Goal: Book appointment/travel/reservation

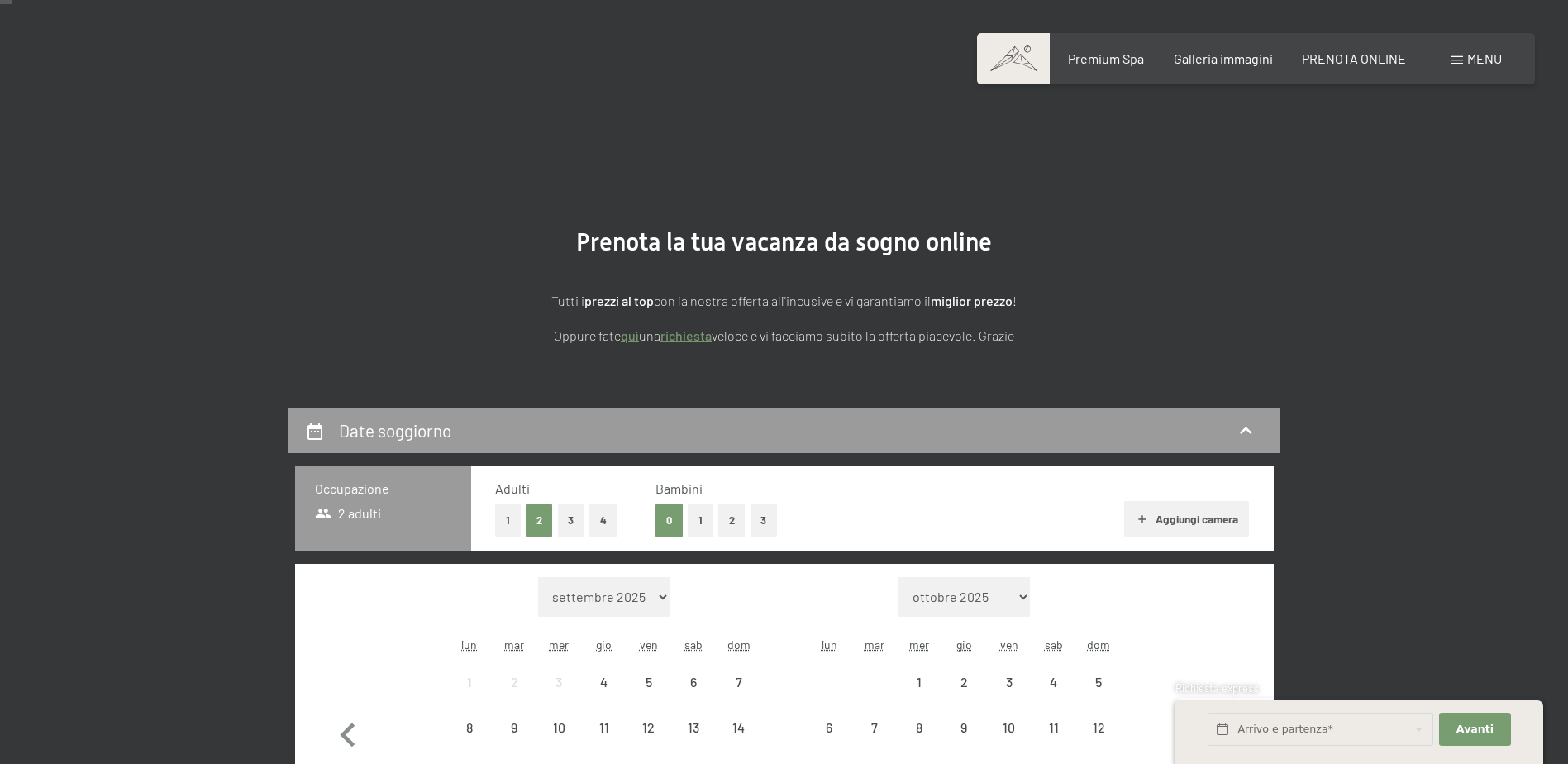
scroll to position [166, 0]
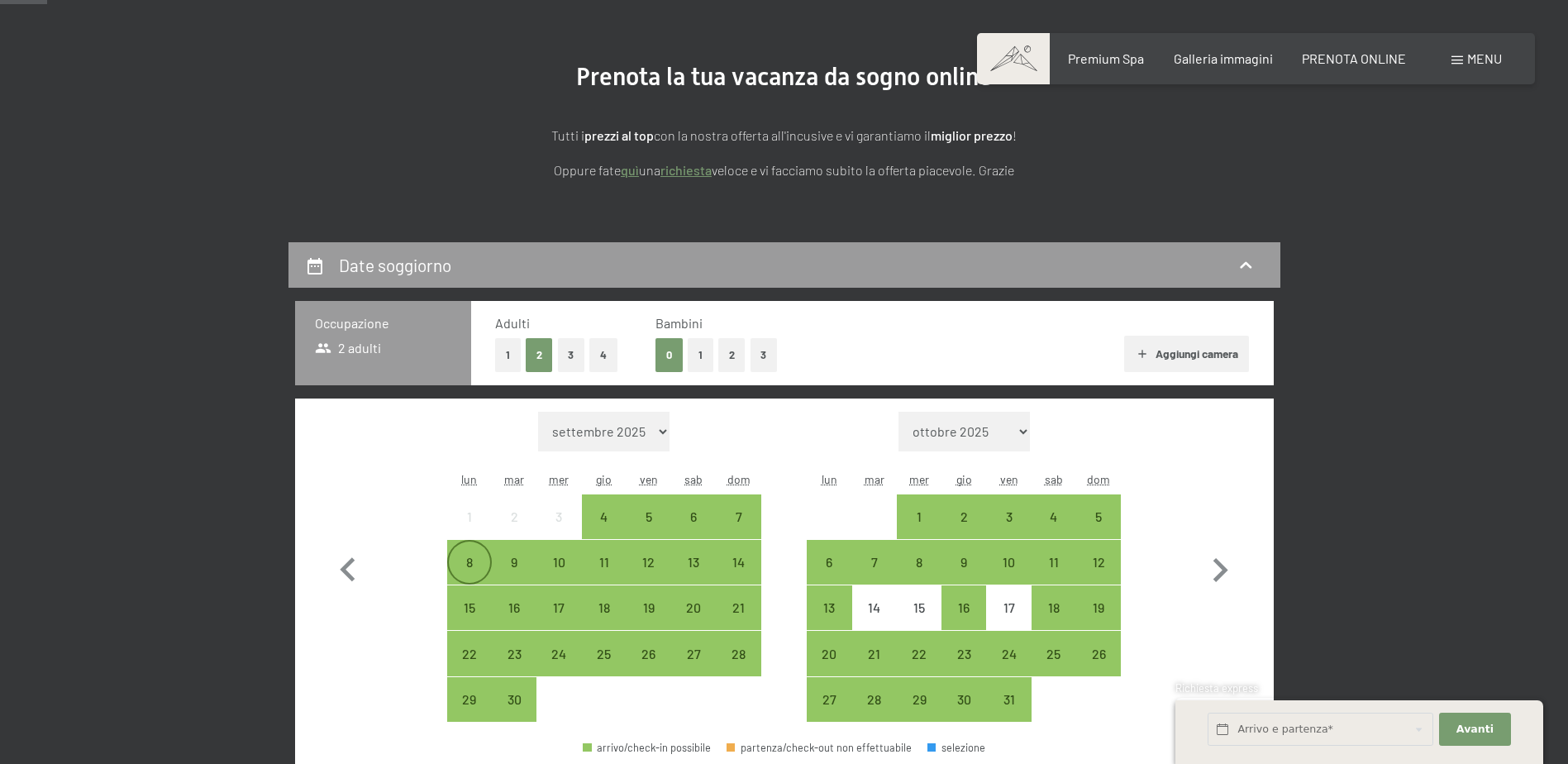
click at [459, 578] on div "8" at bounding box center [470, 577] width 41 height 41
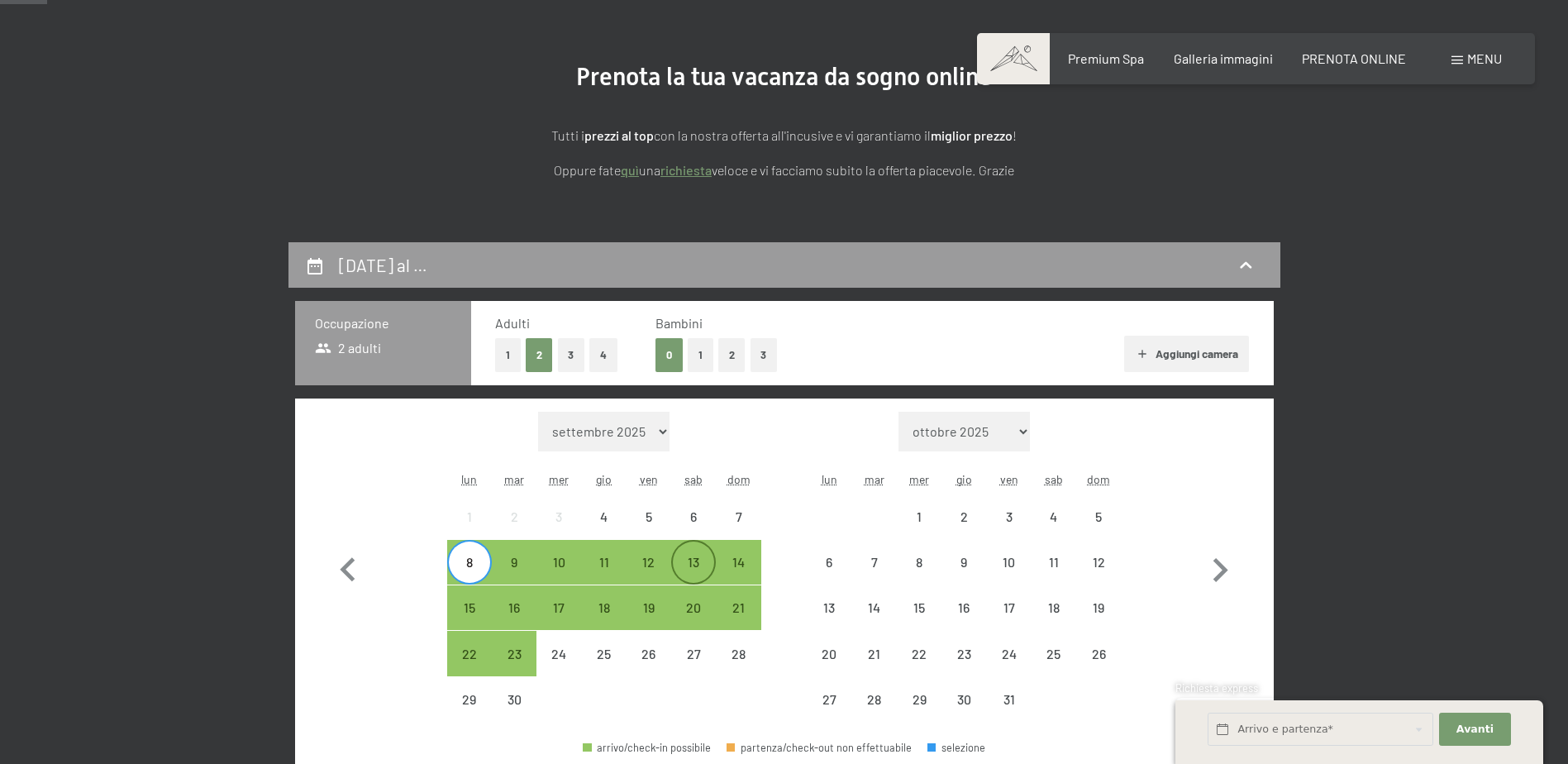
click at [698, 567] on div "13" at bounding box center [694, 577] width 41 height 41
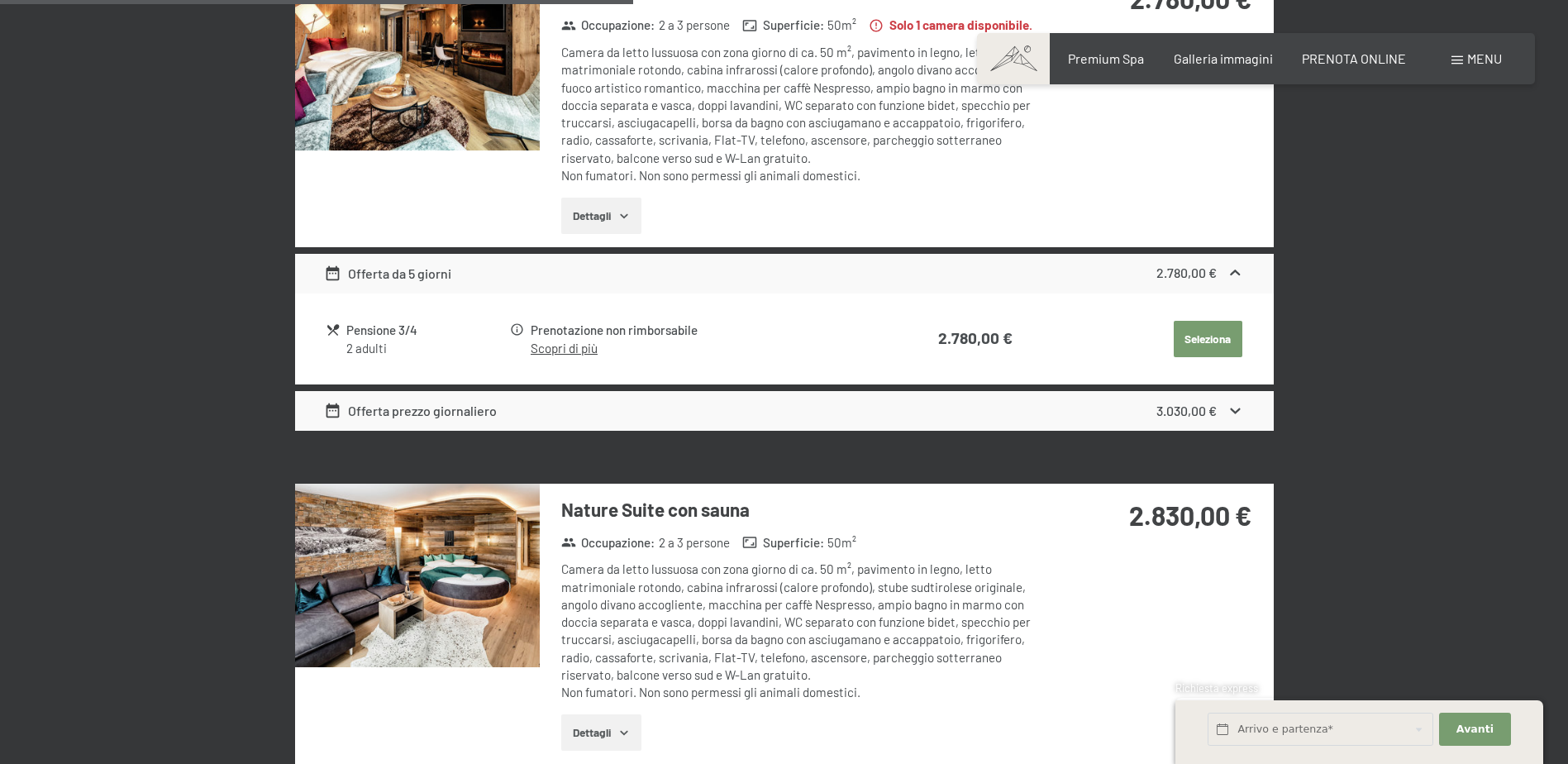
scroll to position [1985, 0]
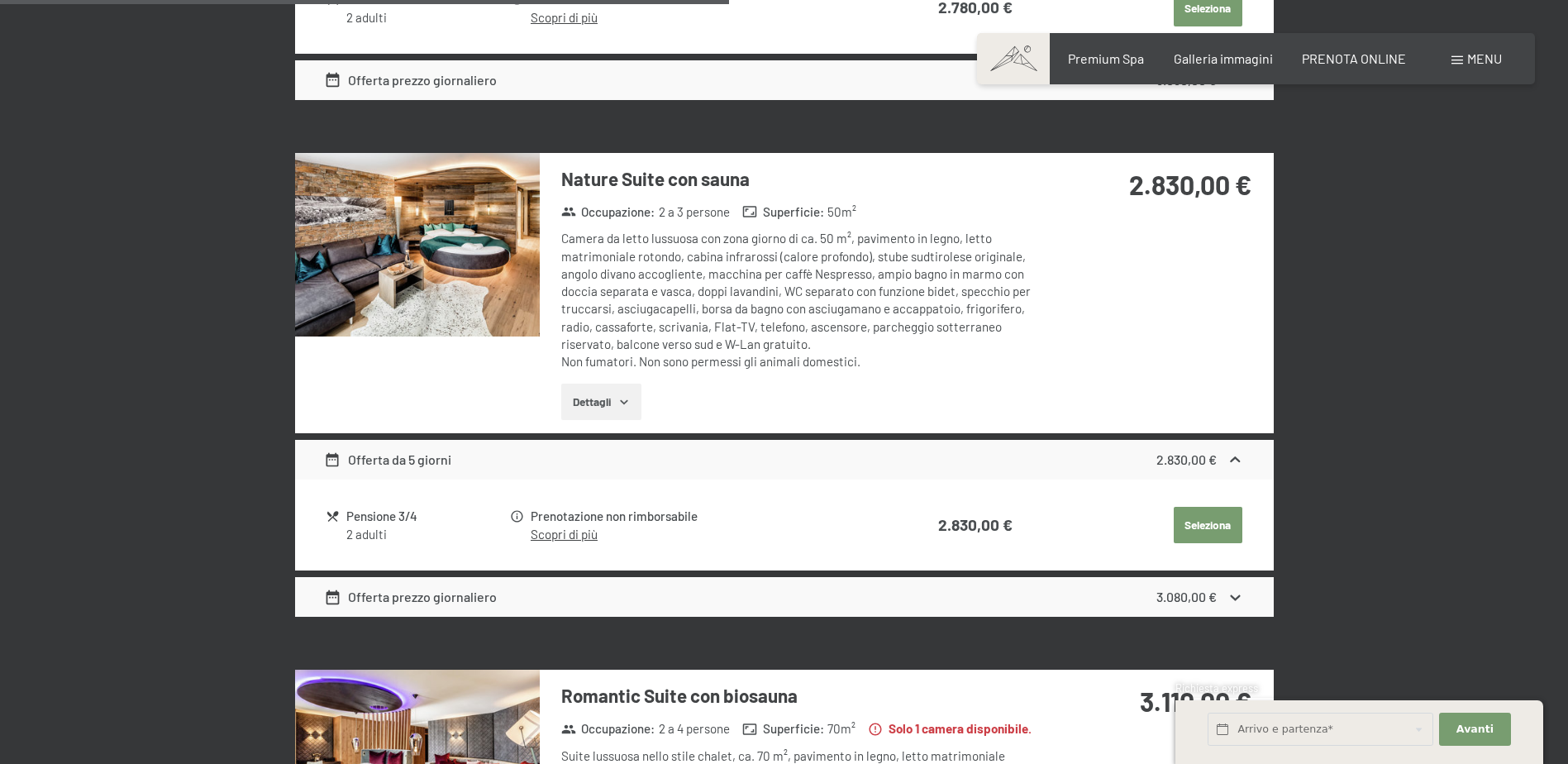
click at [415, 267] on img at bounding box center [417, 244] width 245 height 184
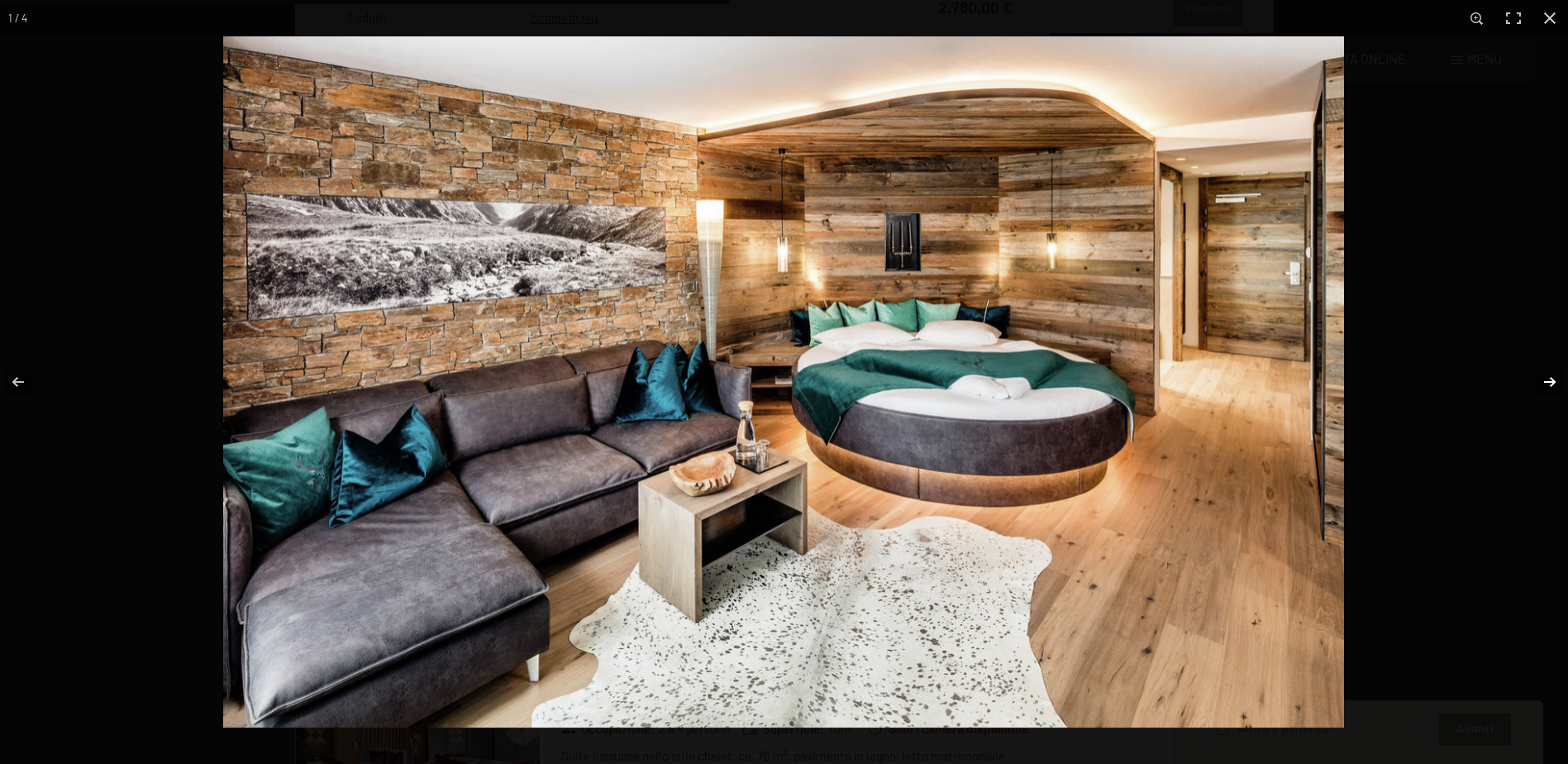
click at [1552, 376] on button "button" at bounding box center [1539, 382] width 58 height 83
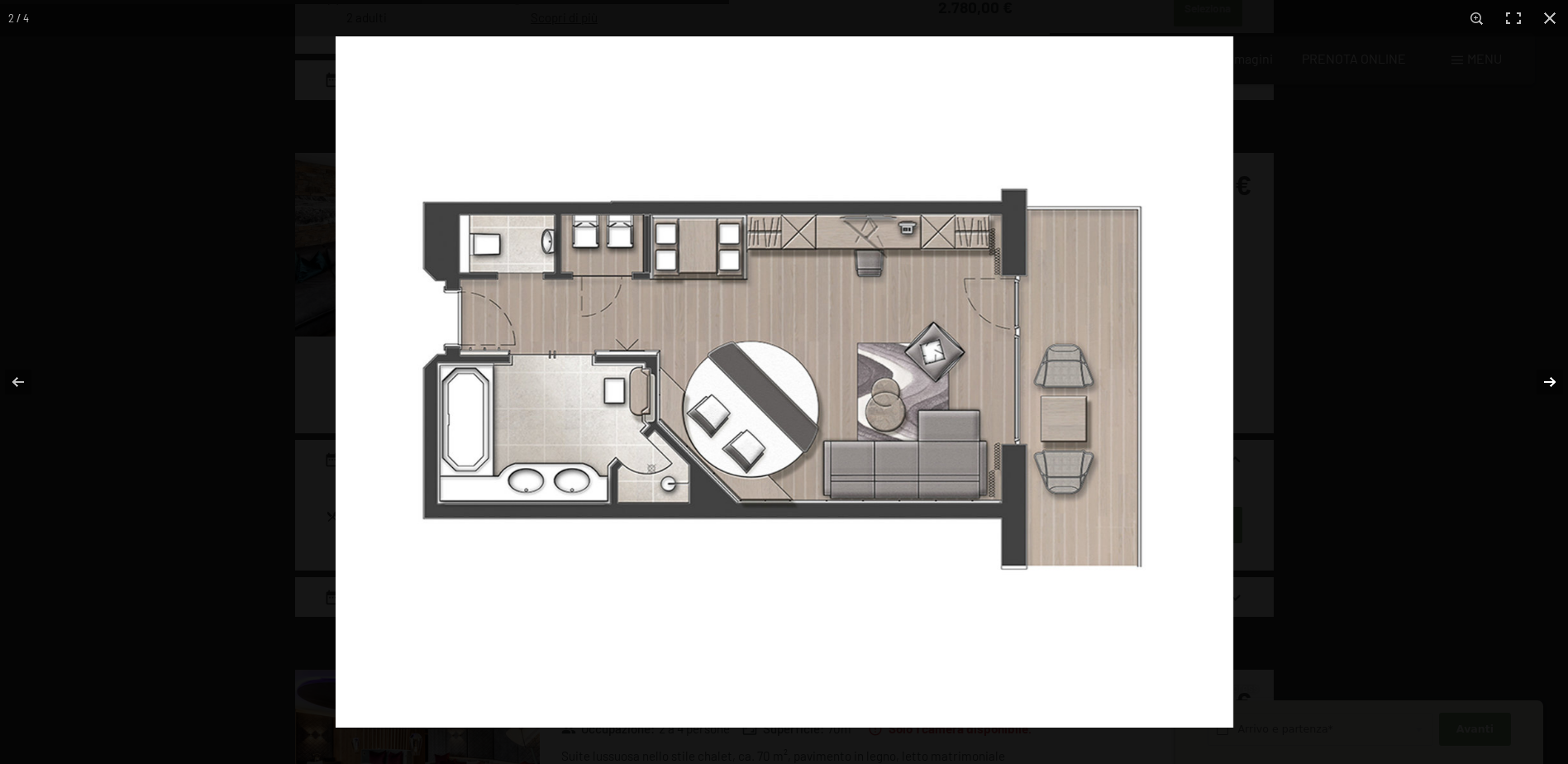
click at [1552, 376] on button "button" at bounding box center [1539, 382] width 58 height 83
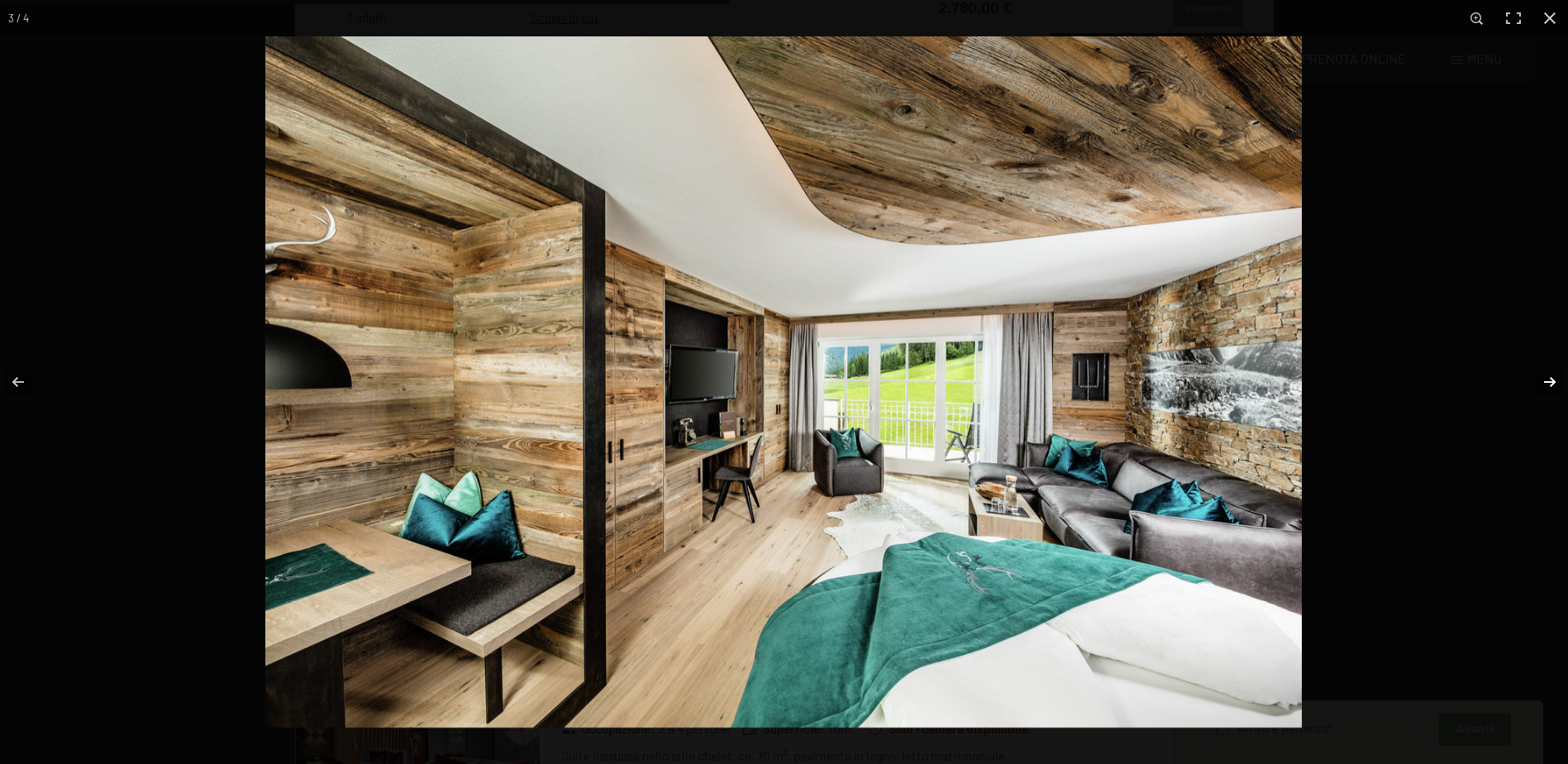
click at [1552, 376] on button "button" at bounding box center [1539, 382] width 58 height 83
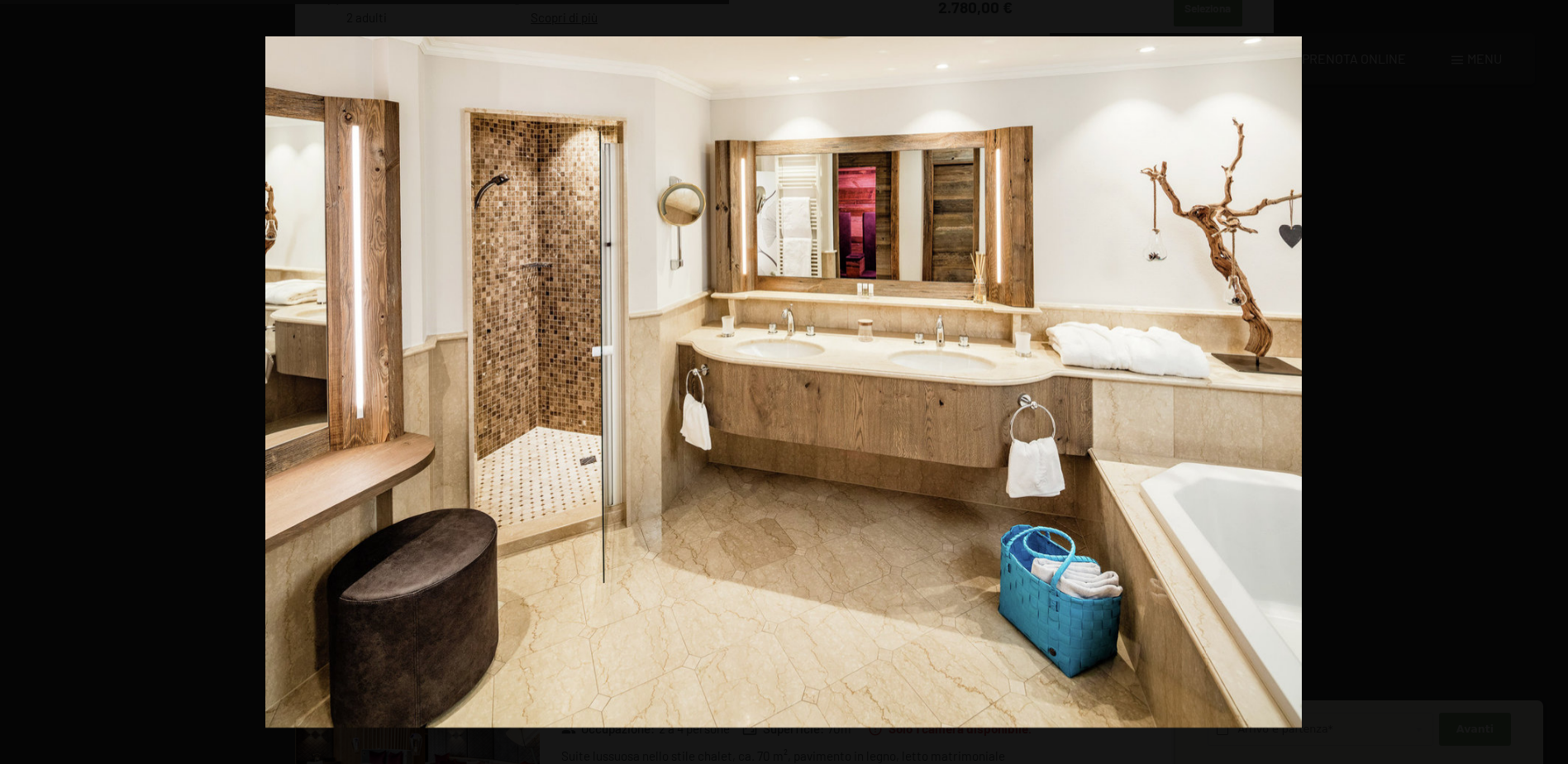
click at [1552, 376] on button "button" at bounding box center [1539, 382] width 58 height 83
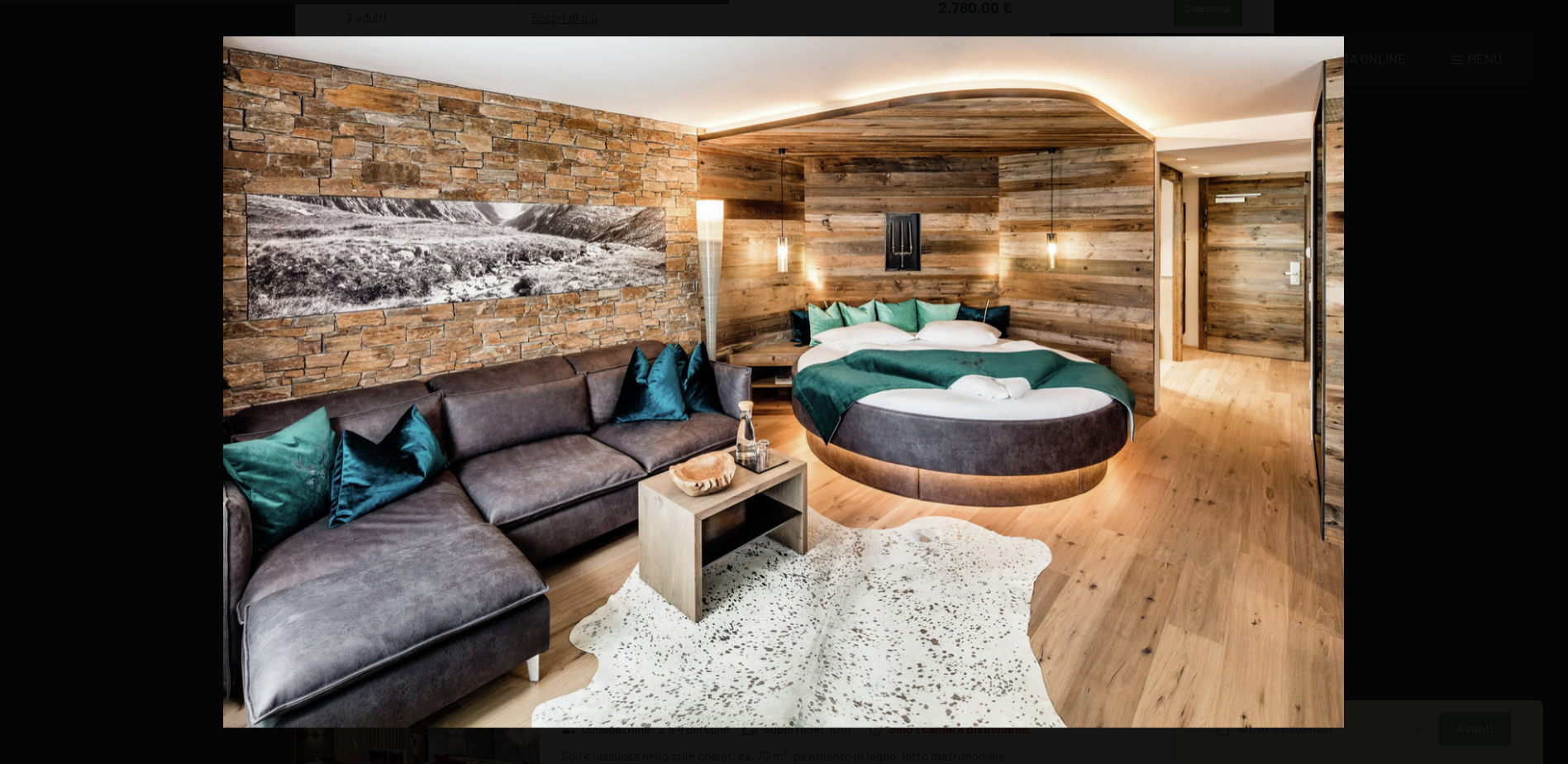
click at [1552, 376] on button "button" at bounding box center [1539, 382] width 58 height 83
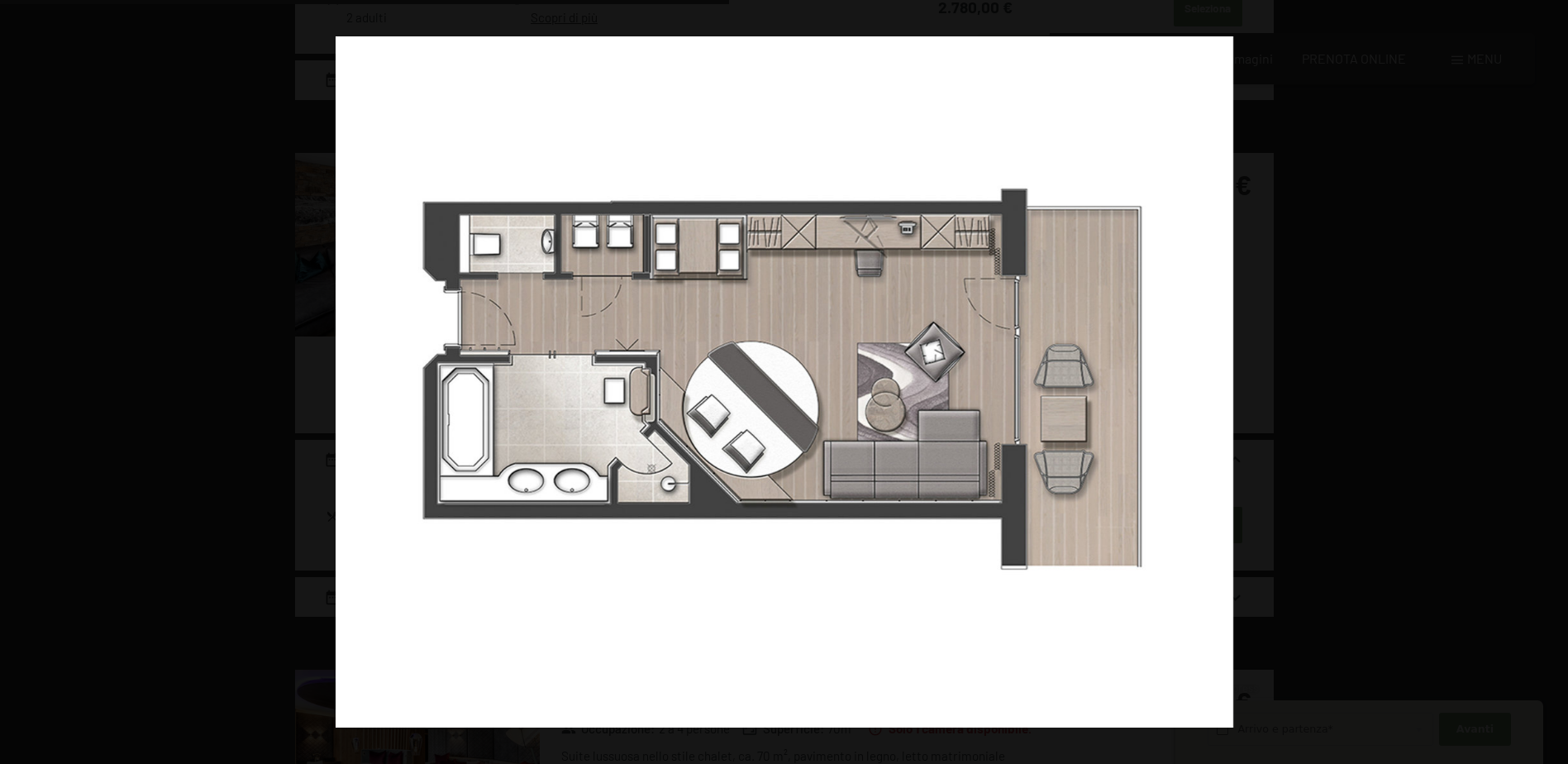
click at [1552, 376] on button "button" at bounding box center [1539, 382] width 58 height 83
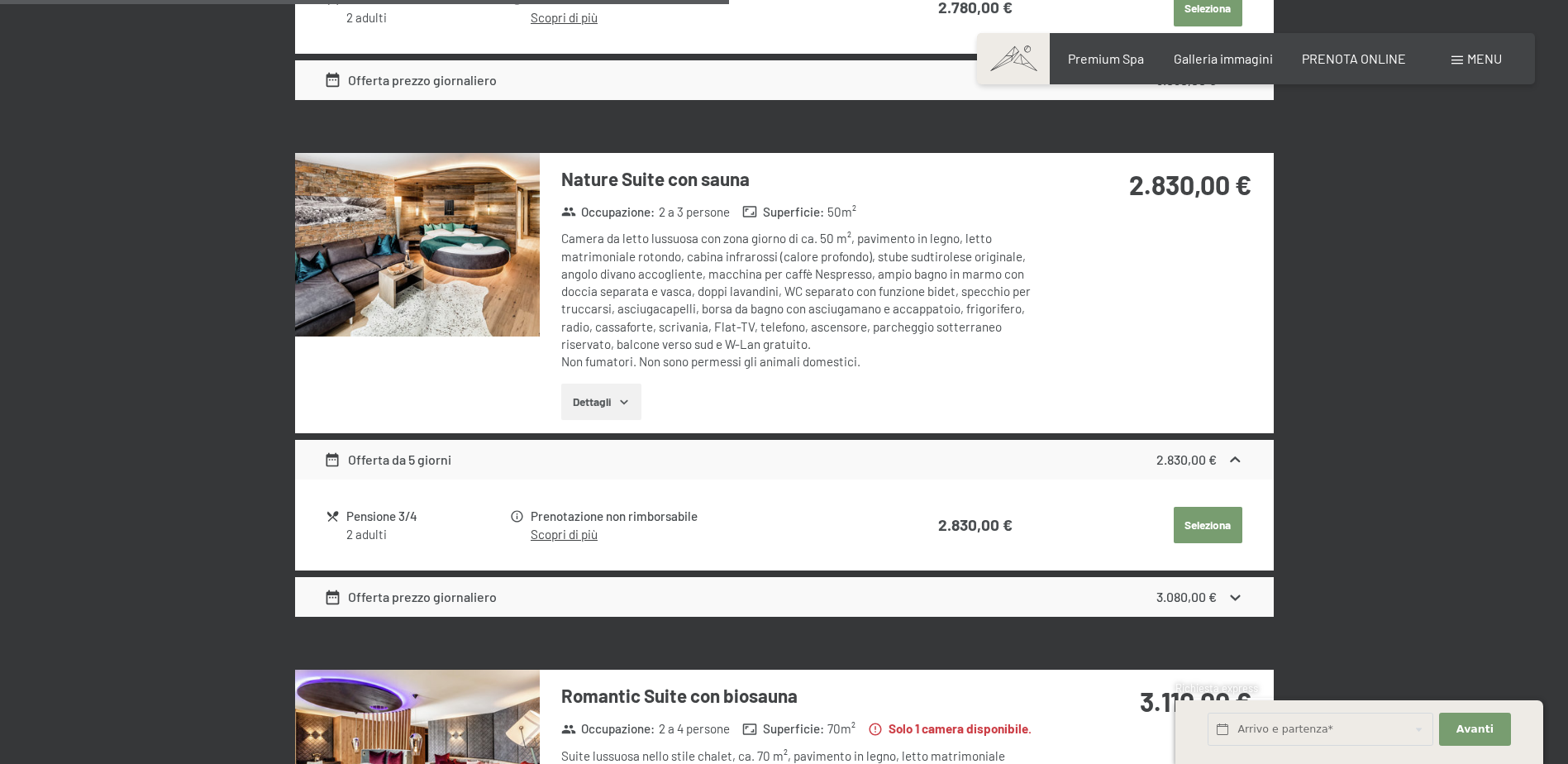
click at [0, 0] on button "button" at bounding box center [0, 0] width 0 height 0
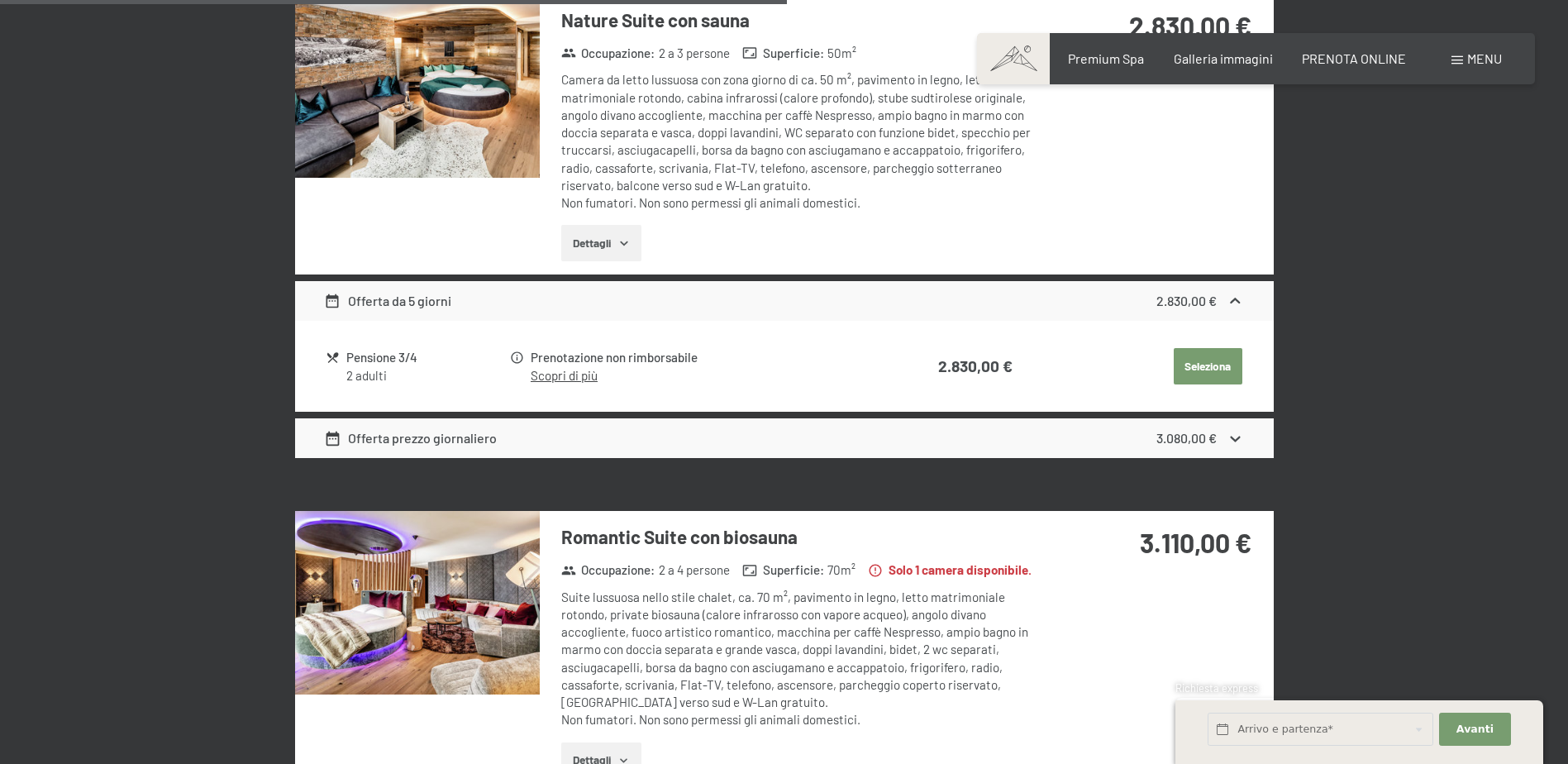
scroll to position [2316, 0]
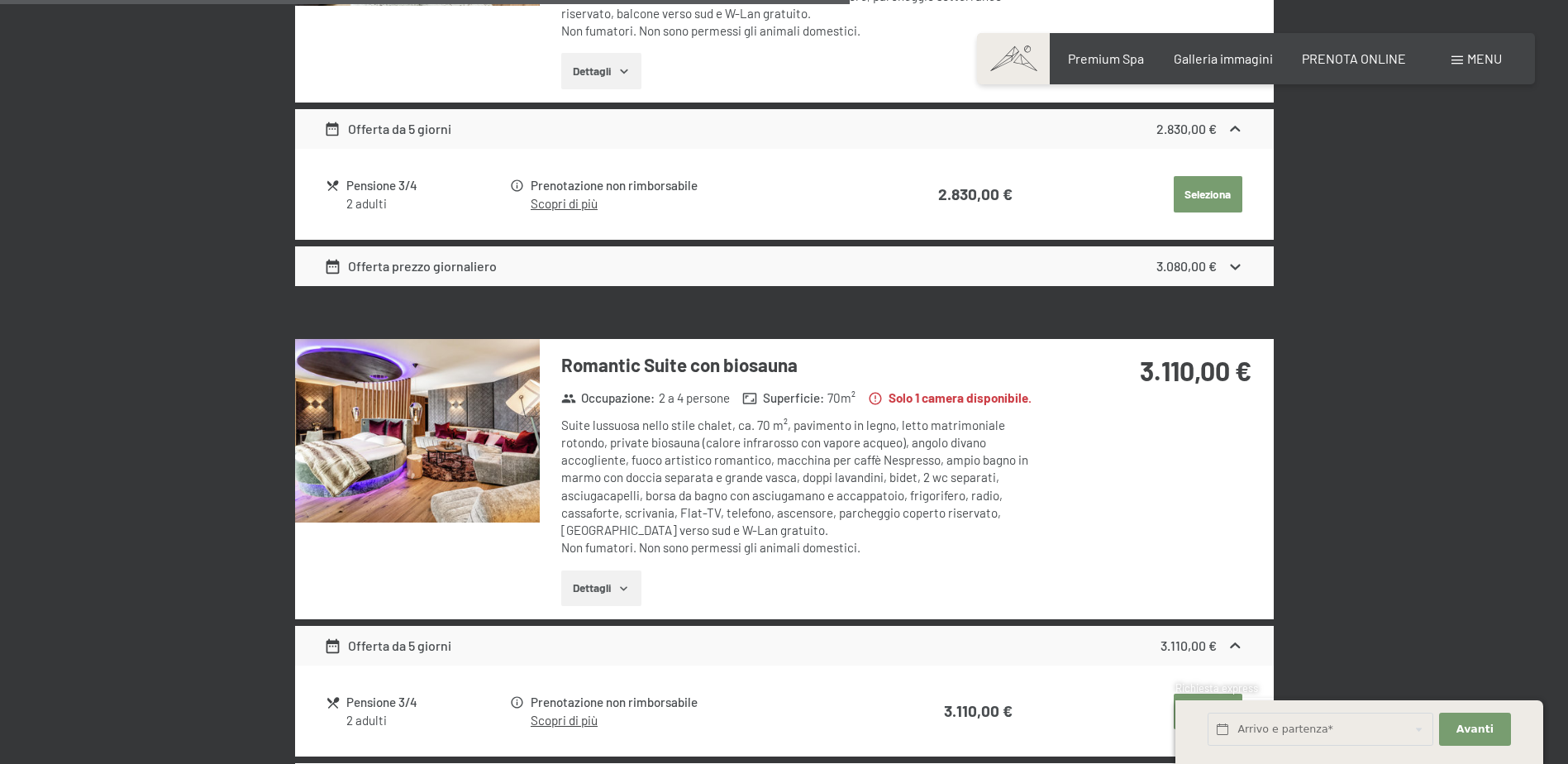
click at [479, 468] on img at bounding box center [417, 430] width 245 height 184
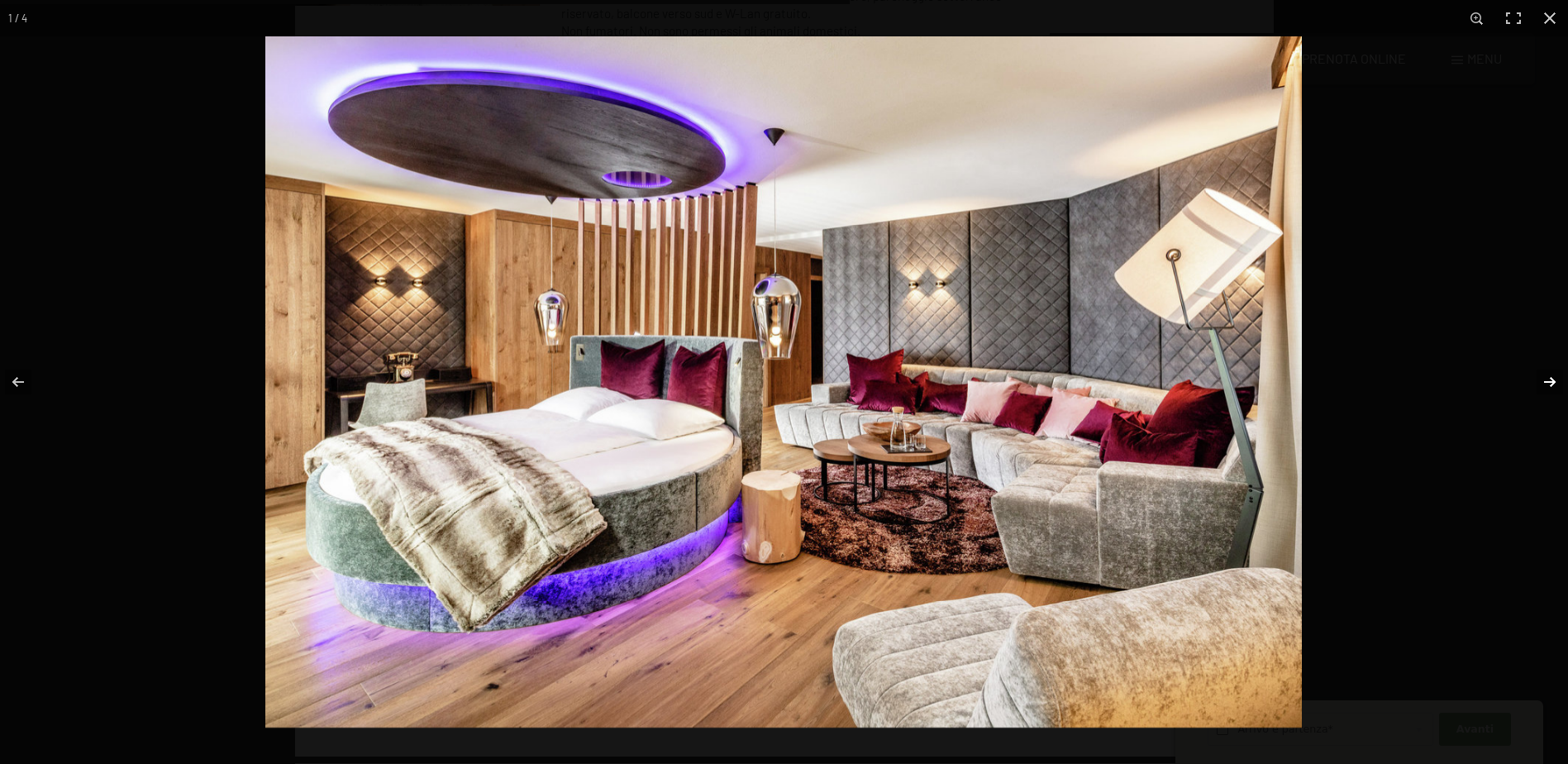
click at [1552, 377] on button "button" at bounding box center [1539, 382] width 58 height 83
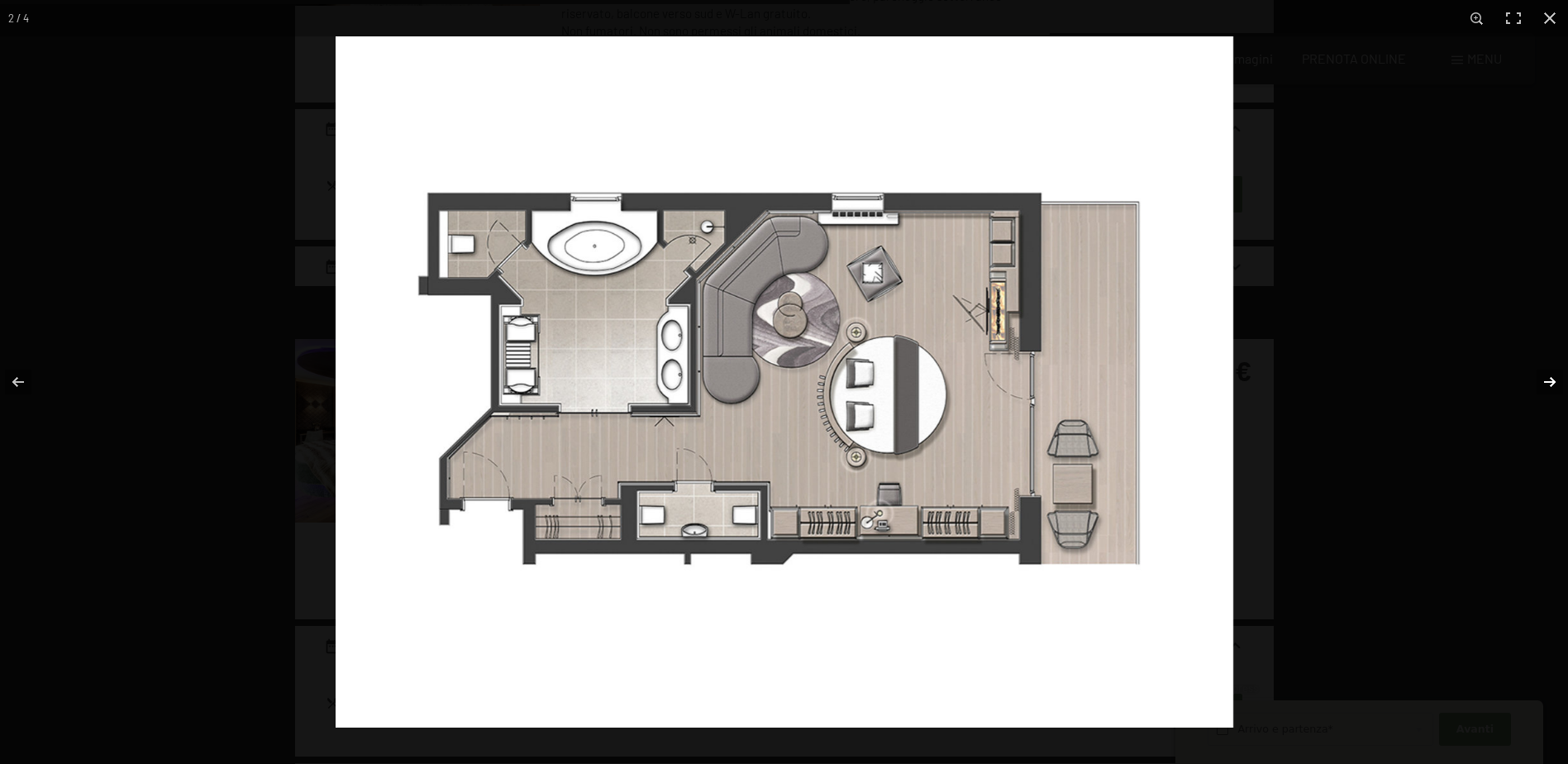
click at [1552, 377] on button "button" at bounding box center [1539, 382] width 58 height 83
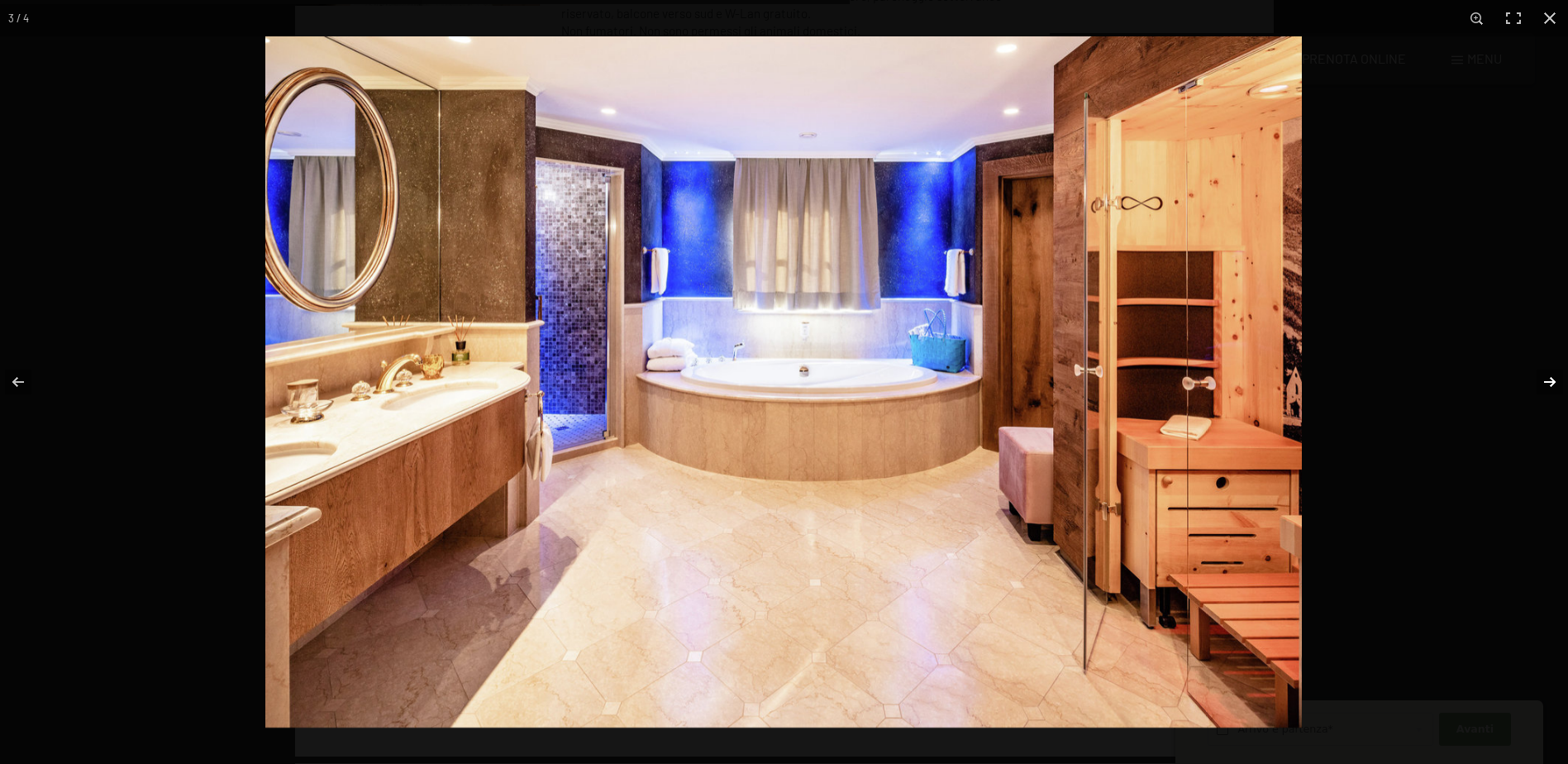
click at [1552, 377] on button "button" at bounding box center [1539, 382] width 58 height 83
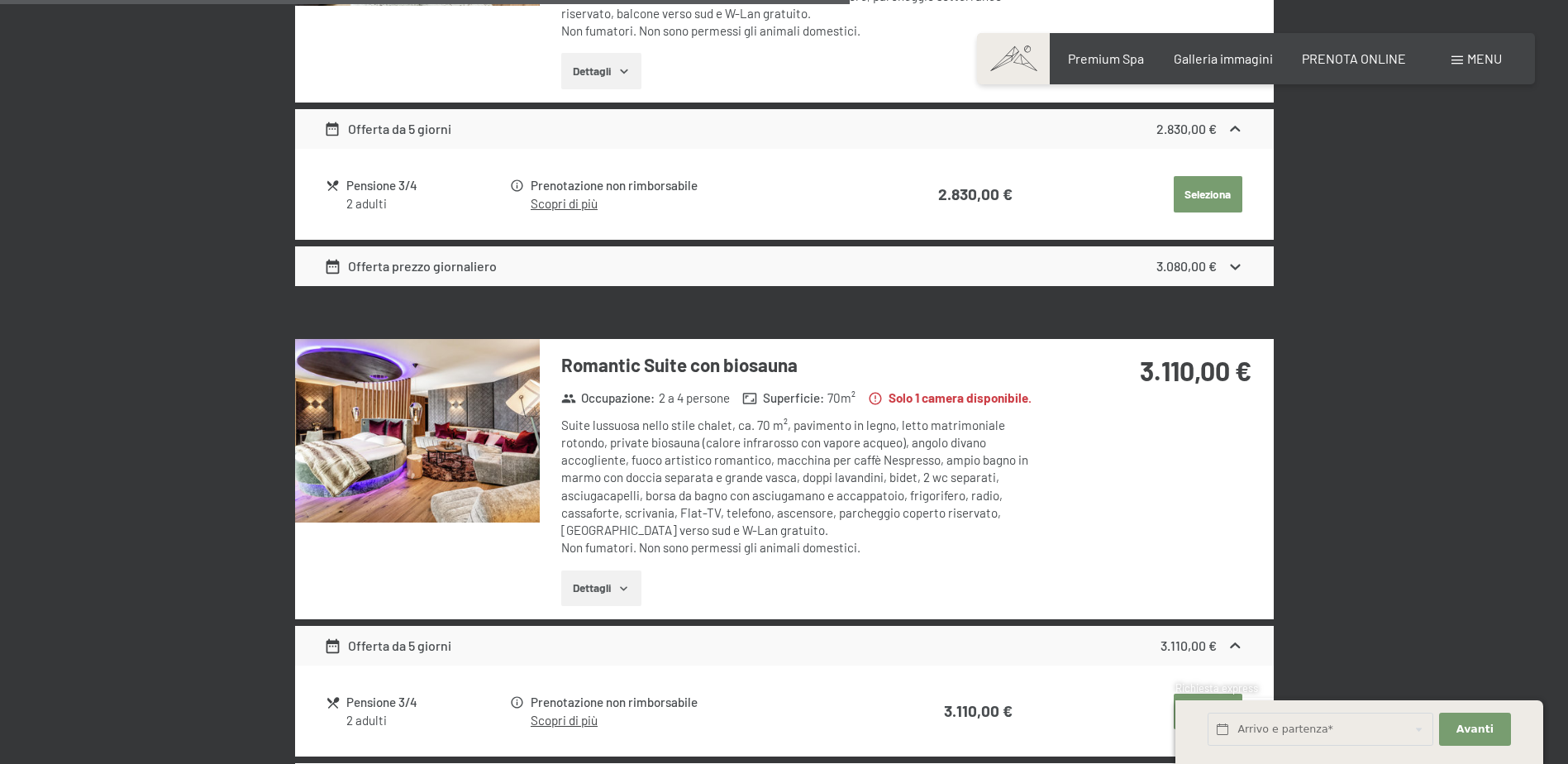
click at [0, 0] on button "button" at bounding box center [0, 0] width 0 height 0
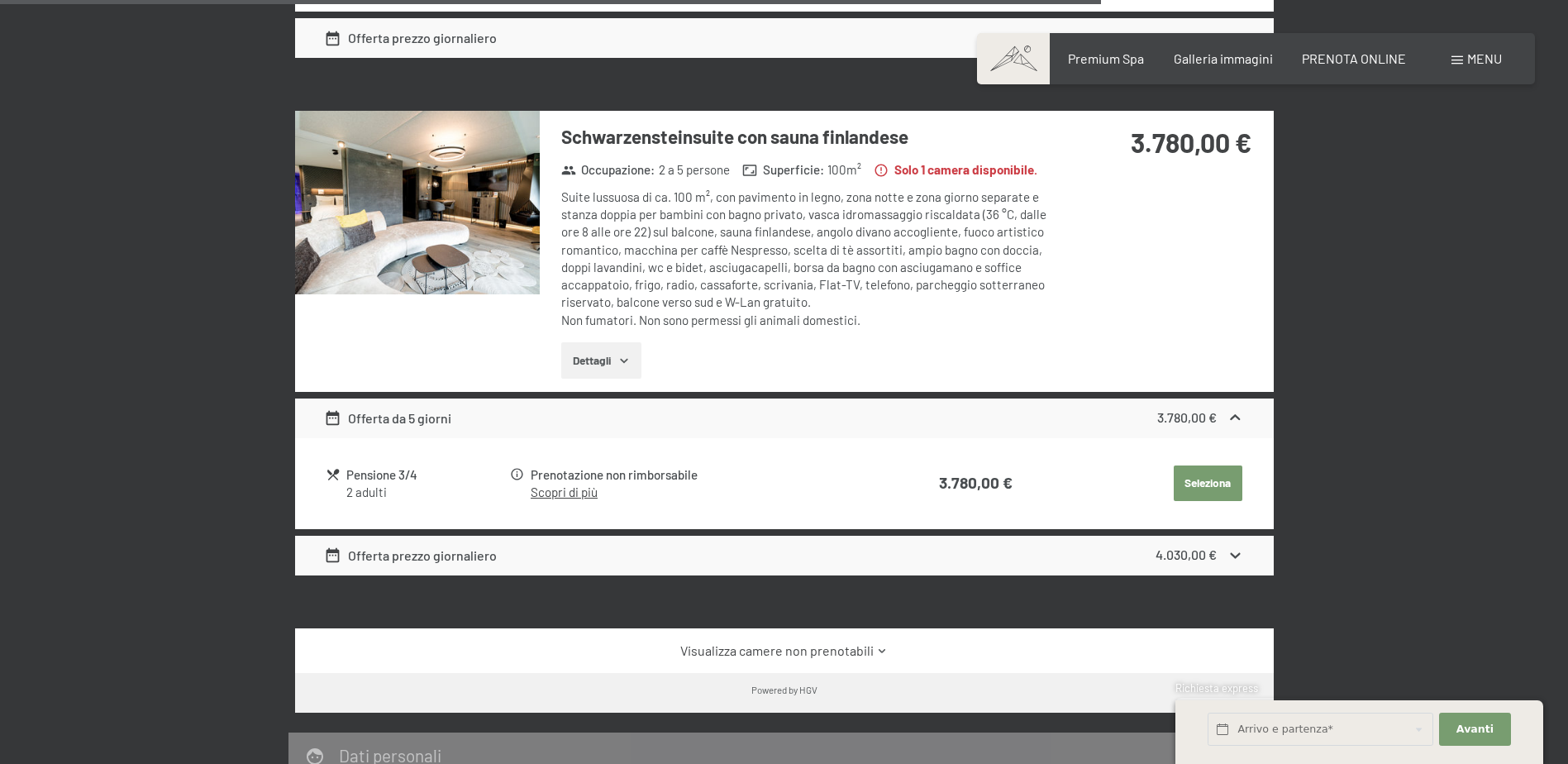
scroll to position [2978, 0]
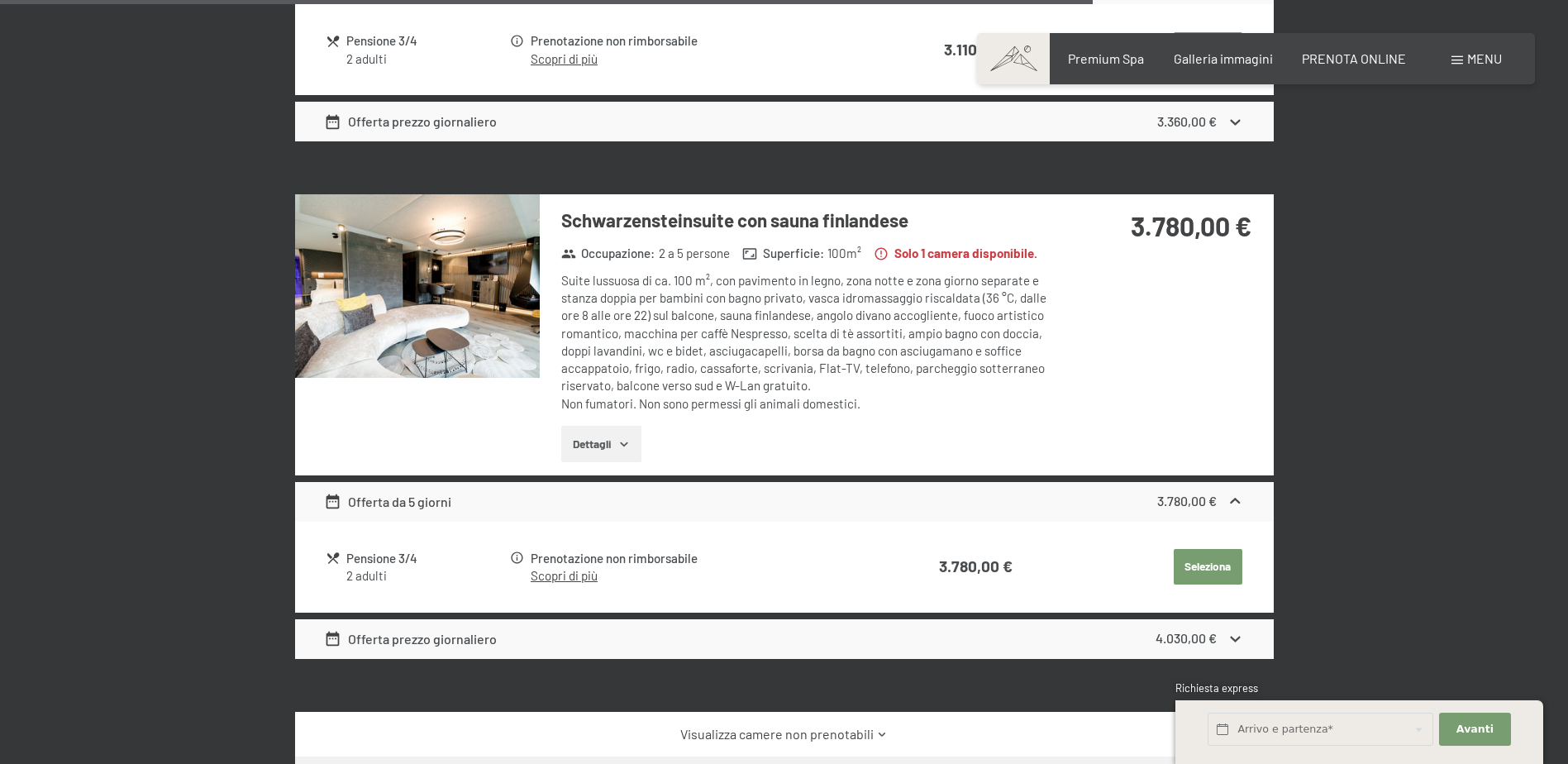
click at [453, 347] on img at bounding box center [417, 285] width 245 height 184
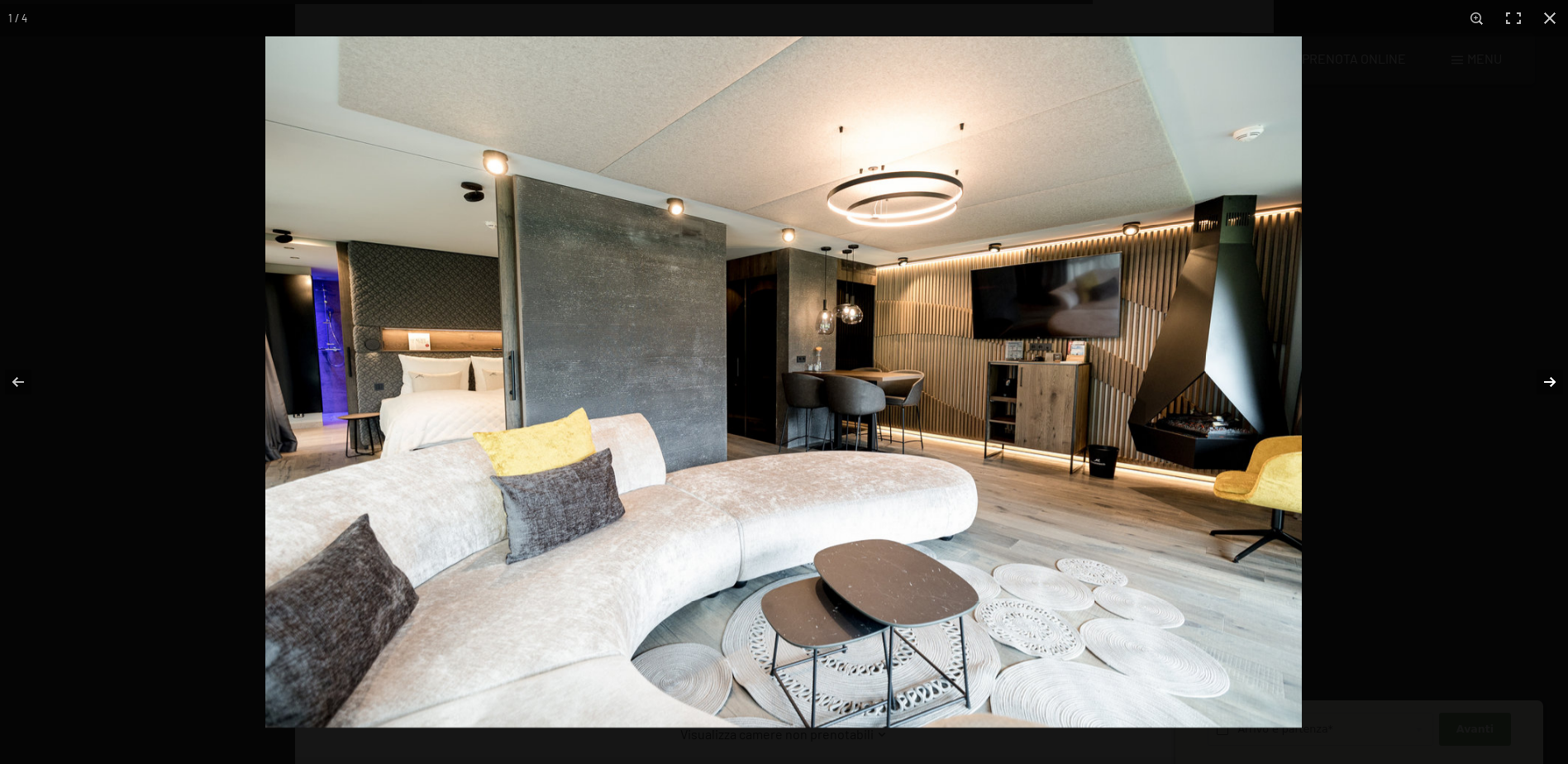
click at [1552, 385] on button "button" at bounding box center [1539, 382] width 58 height 83
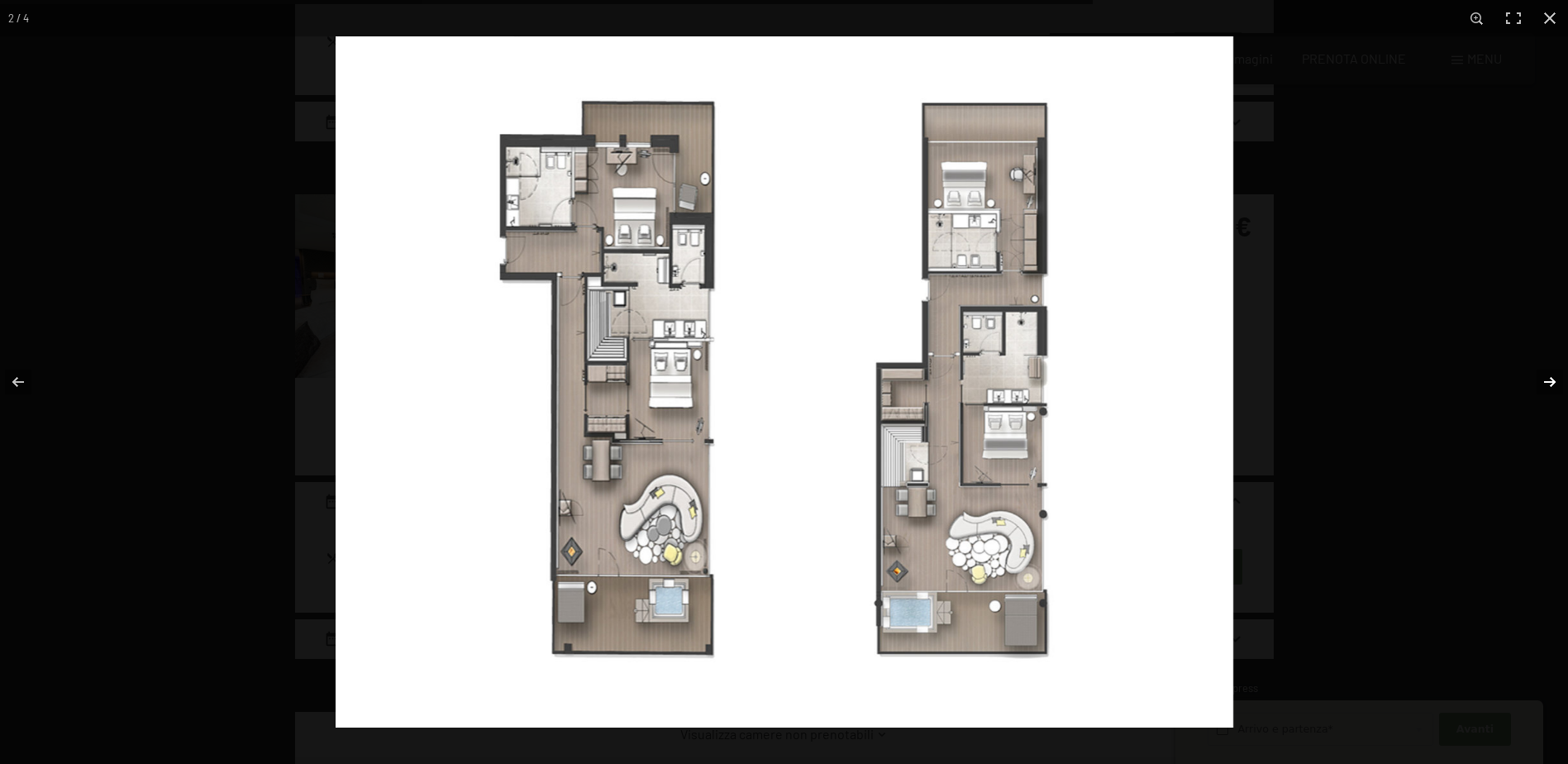
click at [1552, 385] on button "button" at bounding box center [1539, 382] width 58 height 83
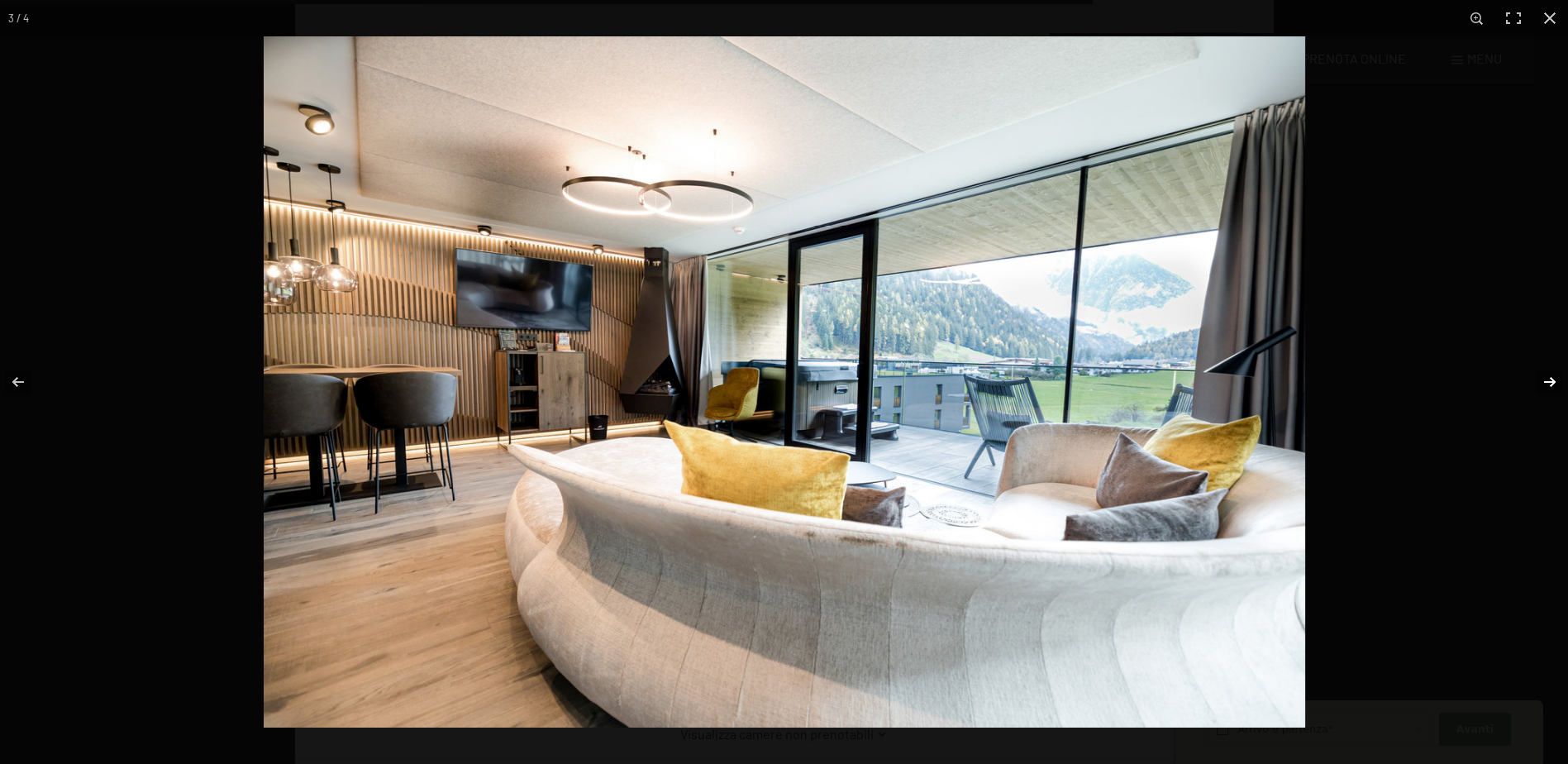
click at [1552, 385] on button "button" at bounding box center [1539, 382] width 58 height 83
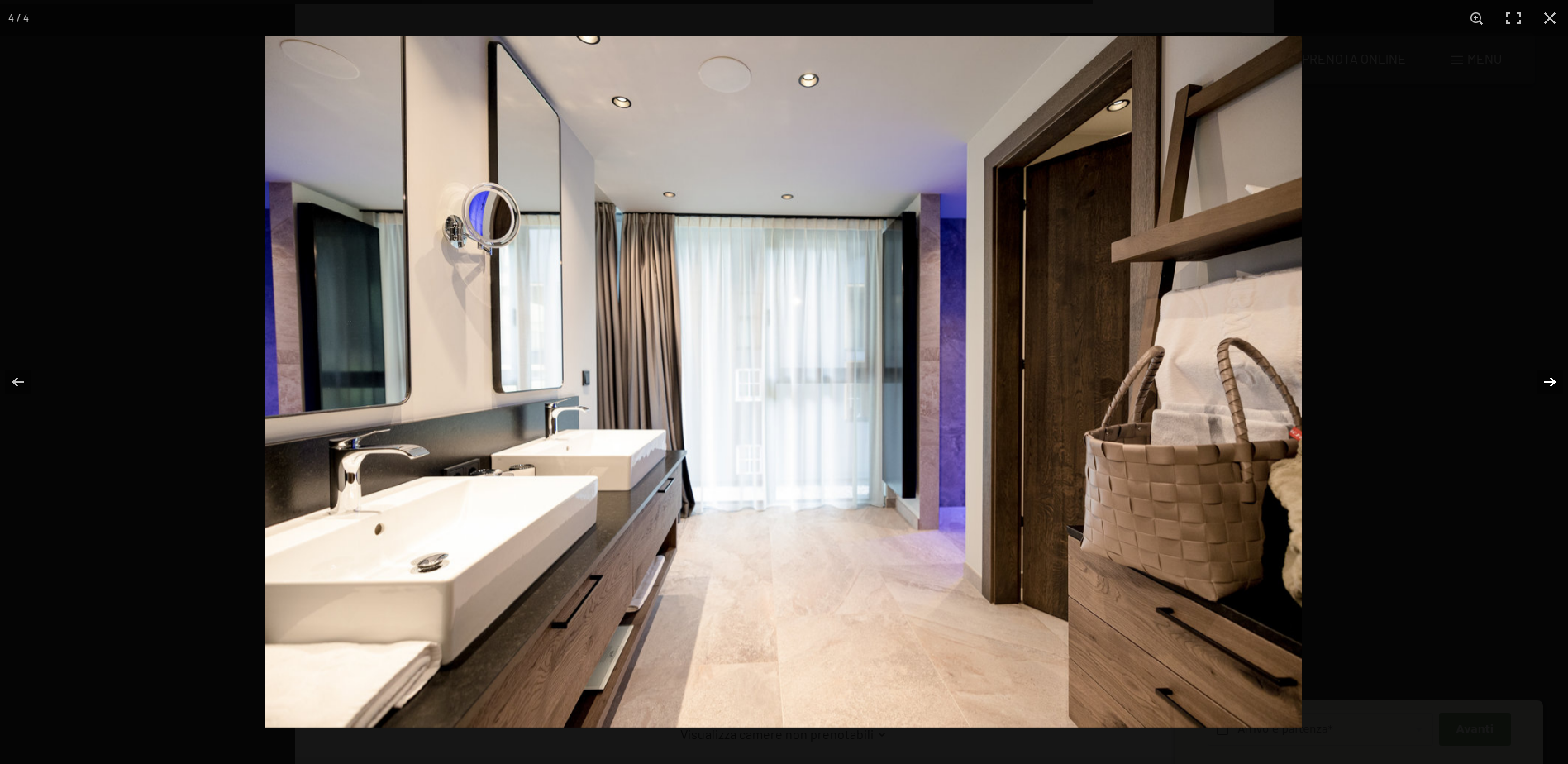
click at [1552, 385] on button "button" at bounding box center [1539, 382] width 58 height 83
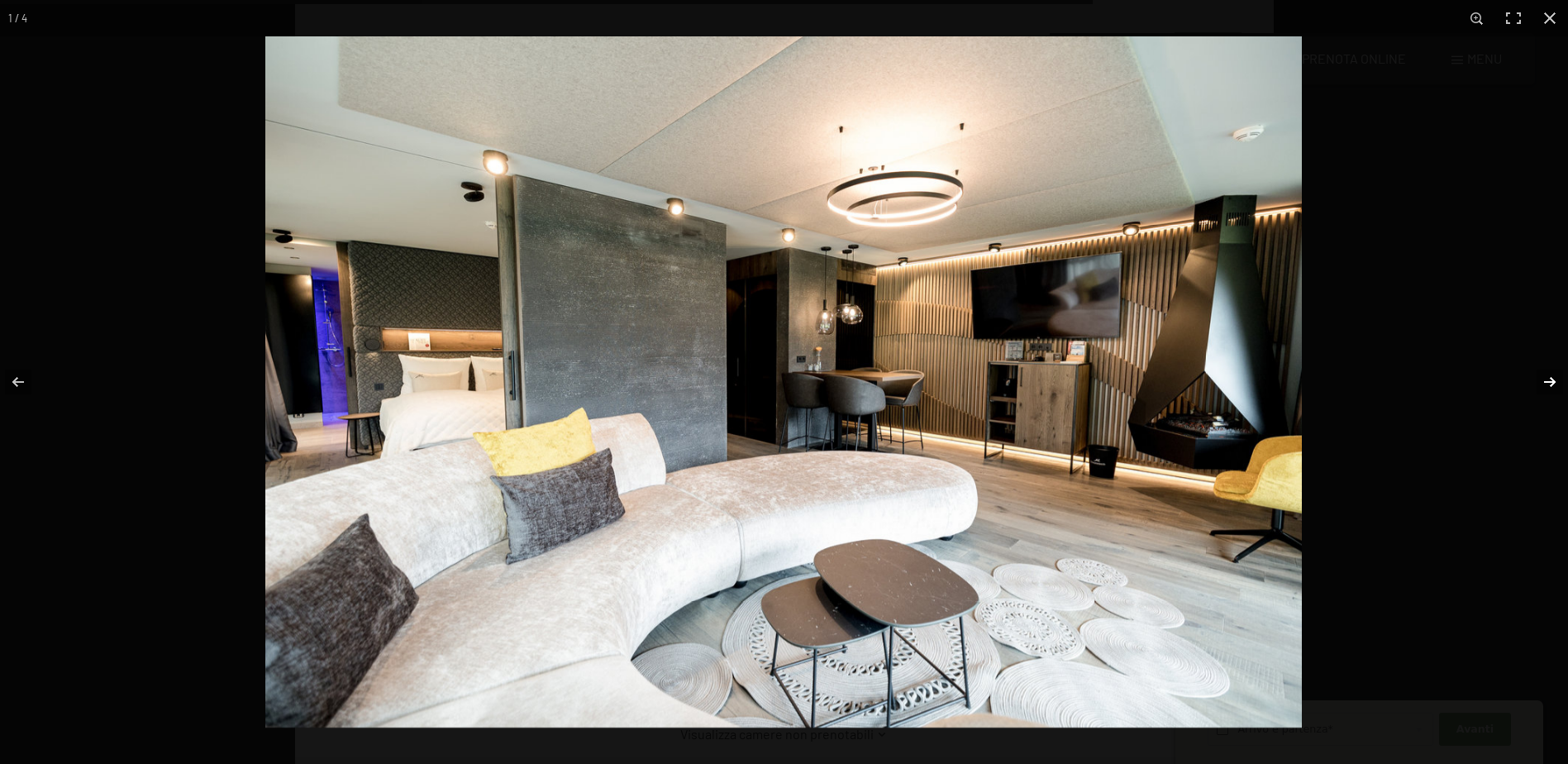
click at [1552, 385] on button "button" at bounding box center [1539, 382] width 58 height 83
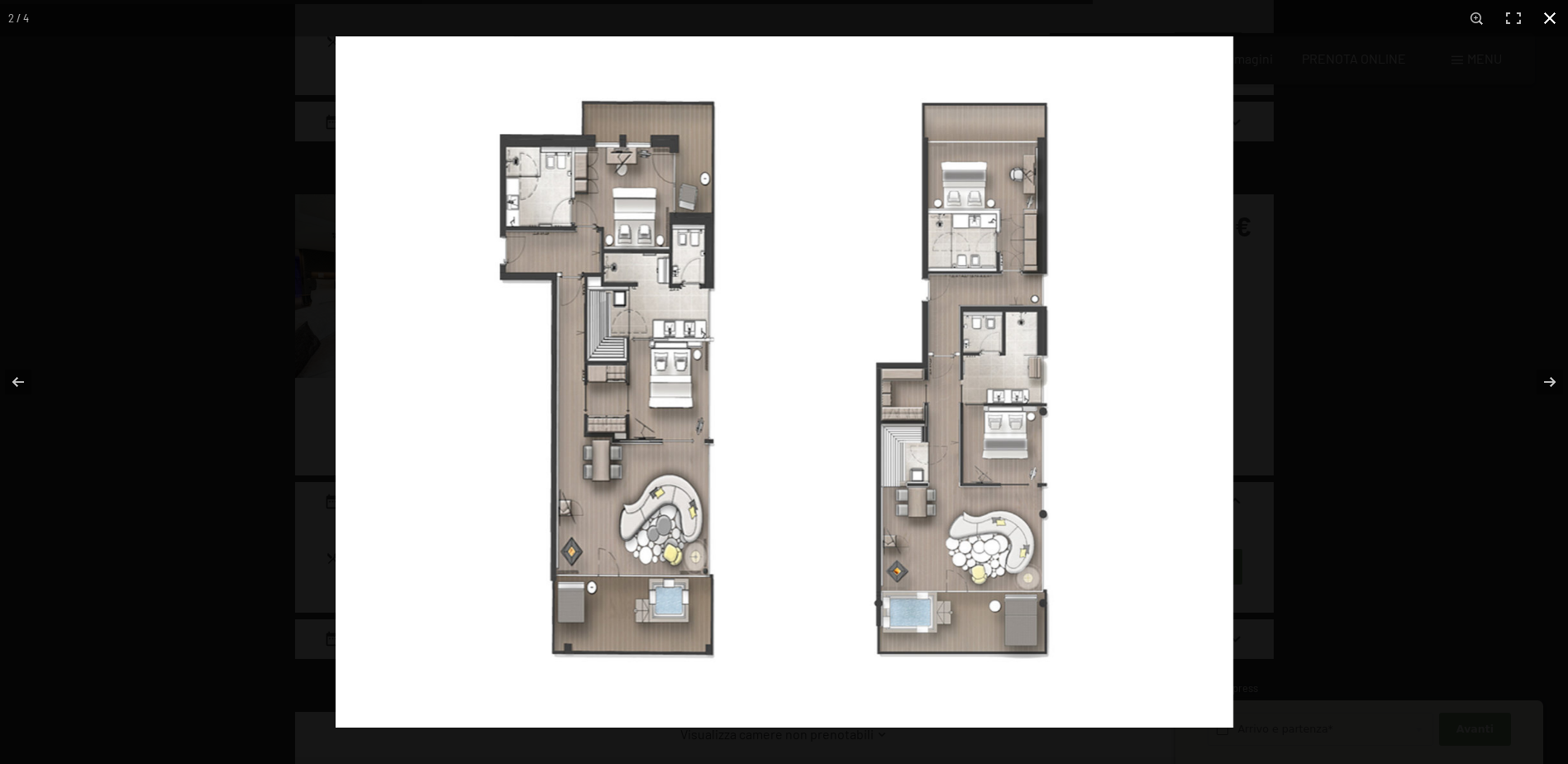
click at [1552, 24] on button "button" at bounding box center [1550, 18] width 36 height 36
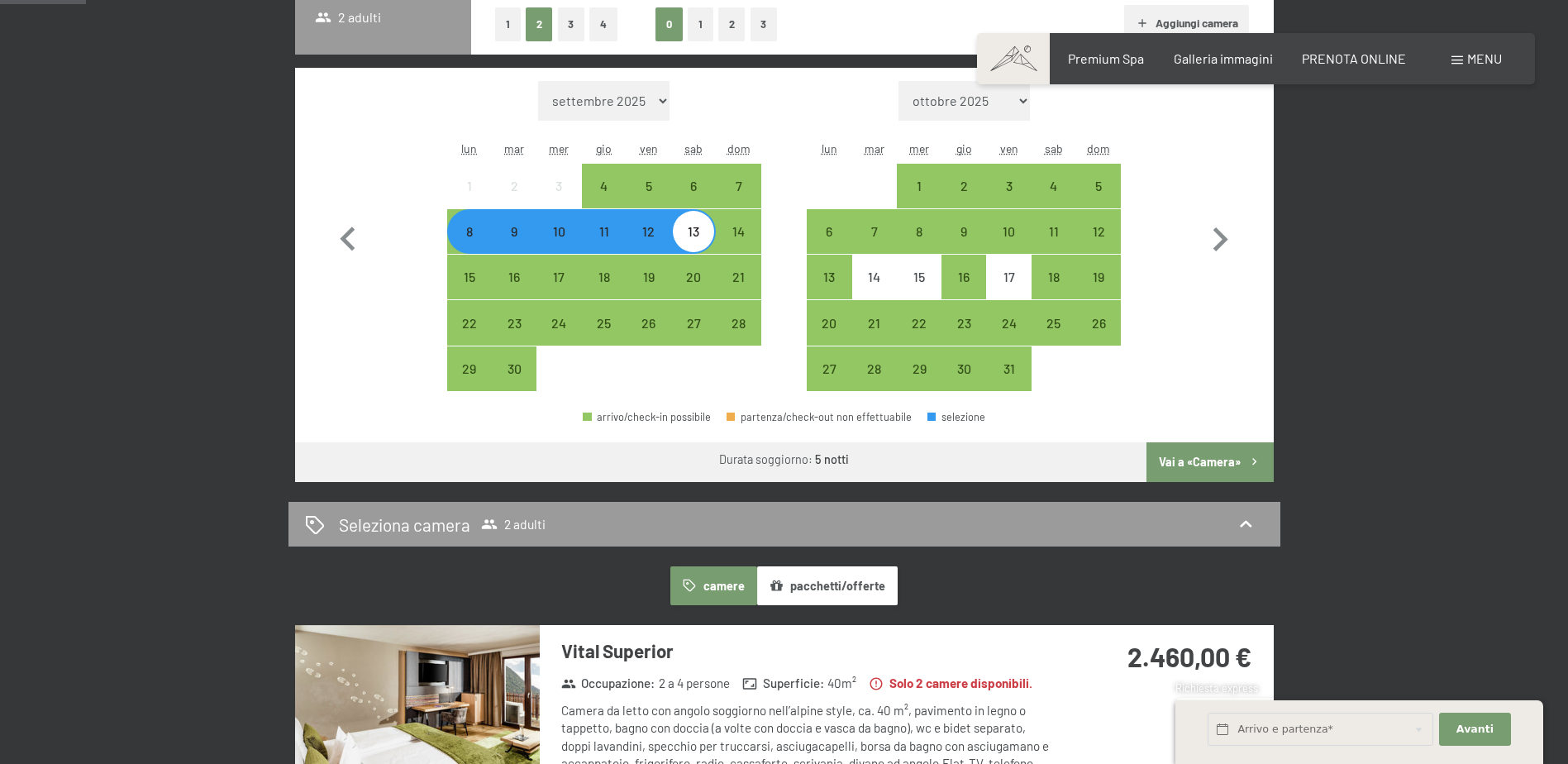
scroll to position [0, 0]
